Goal: Task Accomplishment & Management: Manage account settings

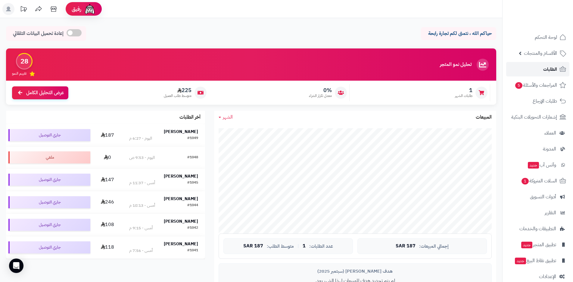
click at [549, 69] on span "الطلبات" at bounding box center [550, 69] width 14 height 8
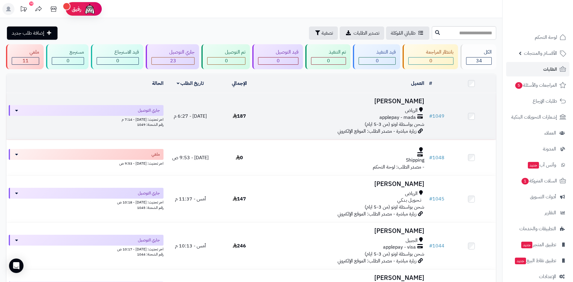
click at [331, 119] on div "applepay - mada" at bounding box center [345, 117] width 158 height 7
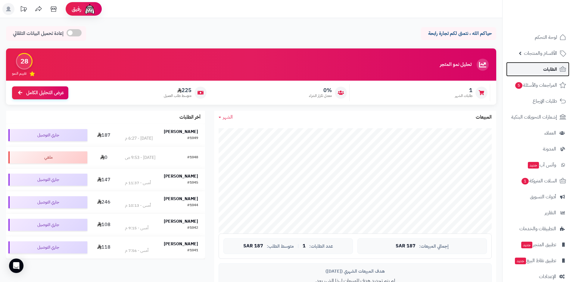
click at [549, 69] on span "الطلبات" at bounding box center [550, 69] width 14 height 8
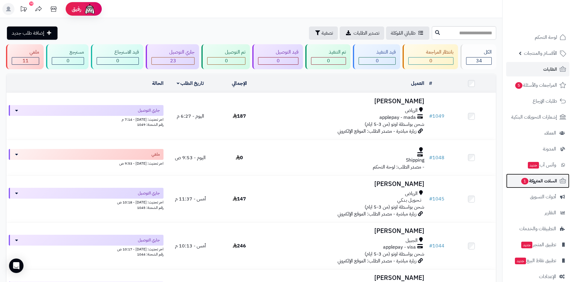
click at [523, 182] on span "1" at bounding box center [525, 181] width 8 height 7
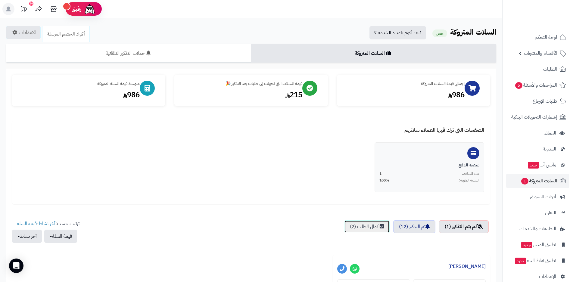
click at [367, 227] on link "اكمال الطلب (2)" at bounding box center [366, 226] width 45 height 13
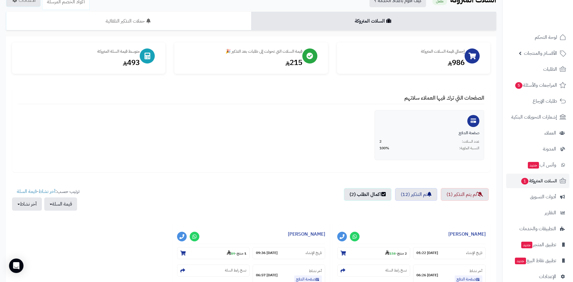
scroll to position [30, 0]
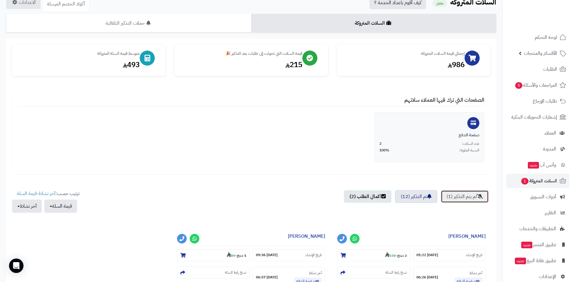
click at [455, 195] on link "لم يتم التذكير (1)" at bounding box center [465, 196] width 48 height 13
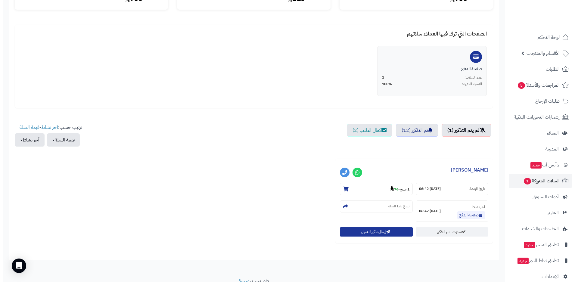
scroll to position [120, 0]
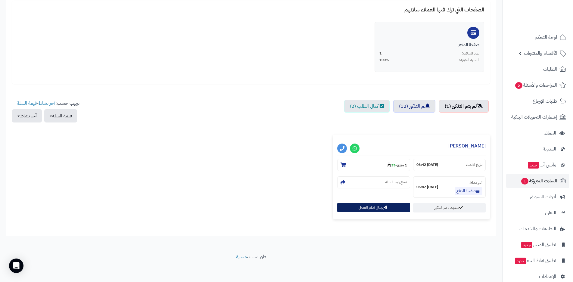
click at [379, 209] on button "إرسال تذكير للعميل" at bounding box center [373, 207] width 73 height 9
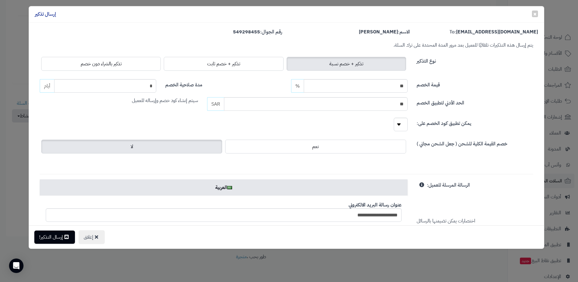
scroll to position [0, 0]
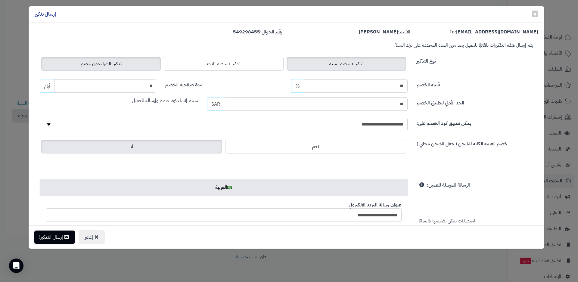
click at [107, 65] on span "تذكير بالشراء دون خصم" at bounding box center [101, 63] width 41 height 7
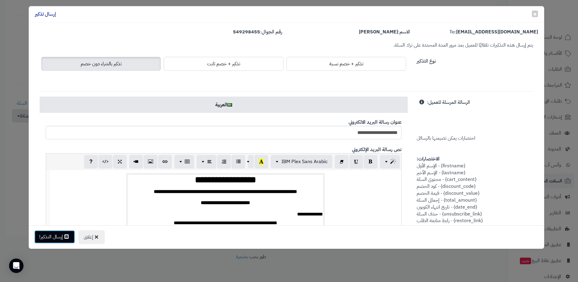
click at [60, 238] on button "إرسال التذكير!" at bounding box center [54, 236] width 41 height 13
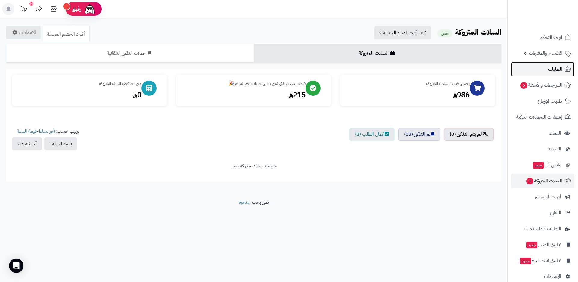
click at [556, 70] on span "الطلبات" at bounding box center [555, 69] width 14 height 8
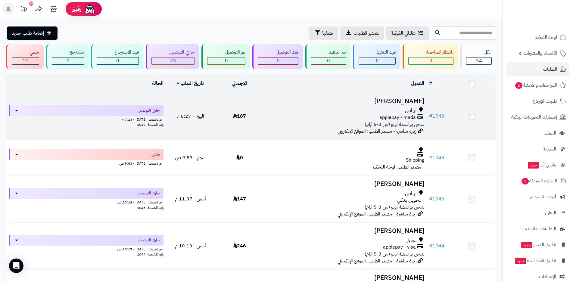
click at [388, 123] on span "شحن بواسطة اوتو (من 3-5 ايام)" at bounding box center [395, 124] width 60 height 7
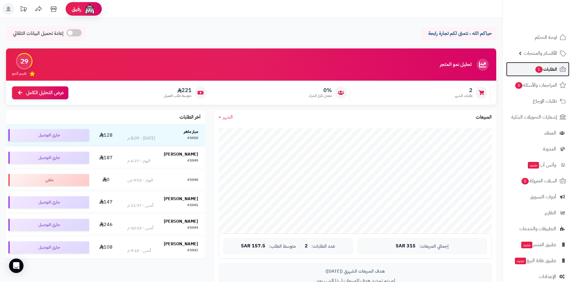
click at [540, 71] on span "1" at bounding box center [538, 69] width 7 height 7
